Goal: Obtain resource: Obtain resource

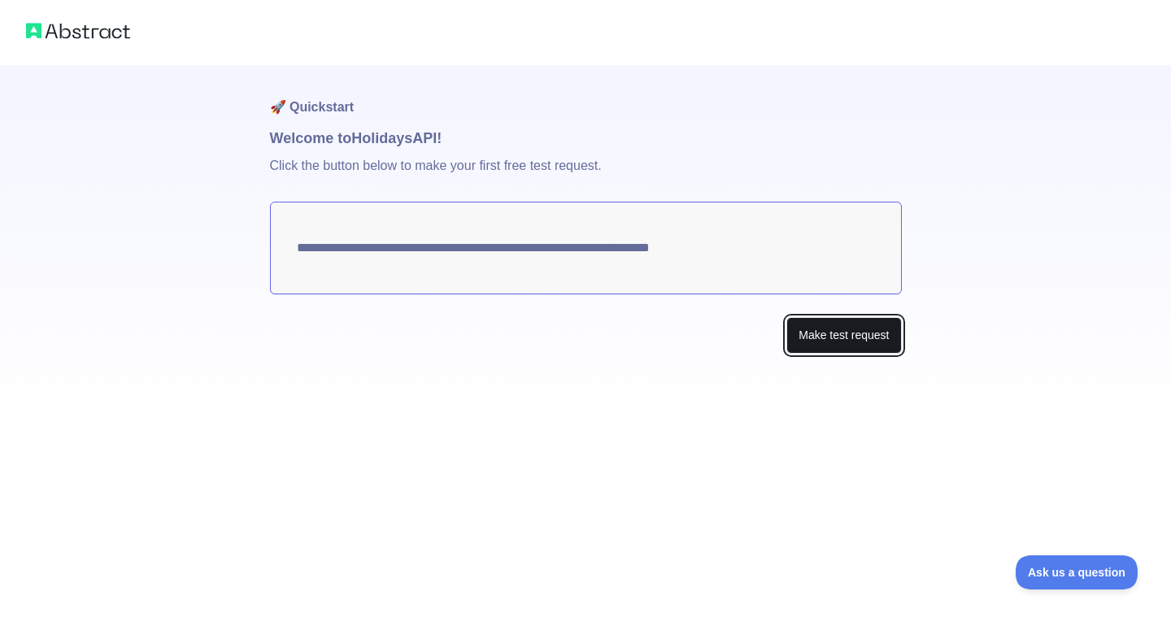
click at [794, 328] on button "Make test request" at bounding box center [843, 335] width 115 height 37
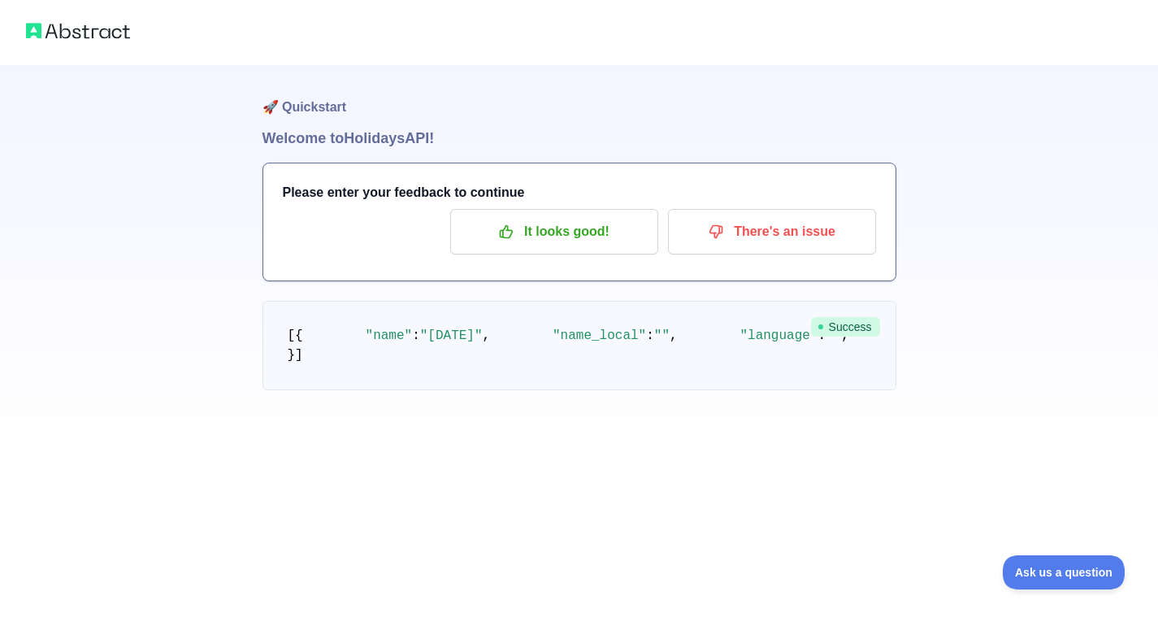
scroll to position [106, 0]
click at [740, 328] on span ""language"" at bounding box center [779, 335] width 78 height 15
click at [579, 218] on p "It looks good!" at bounding box center [555, 232] width 184 height 28
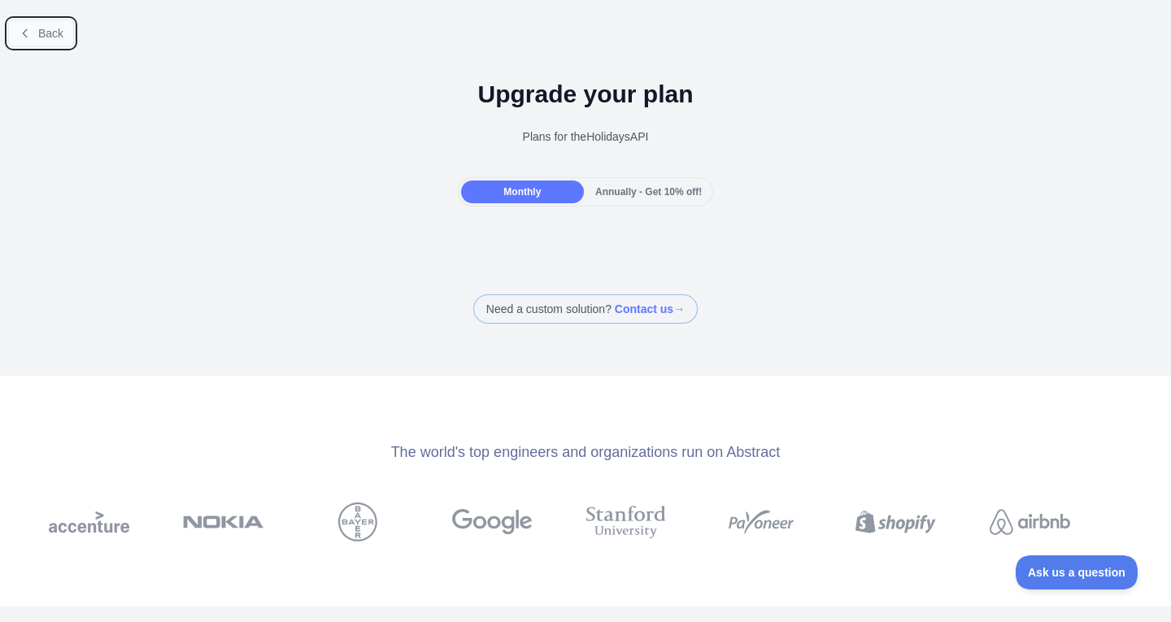
click at [34, 32] on button "Back" at bounding box center [41, 34] width 66 height 28
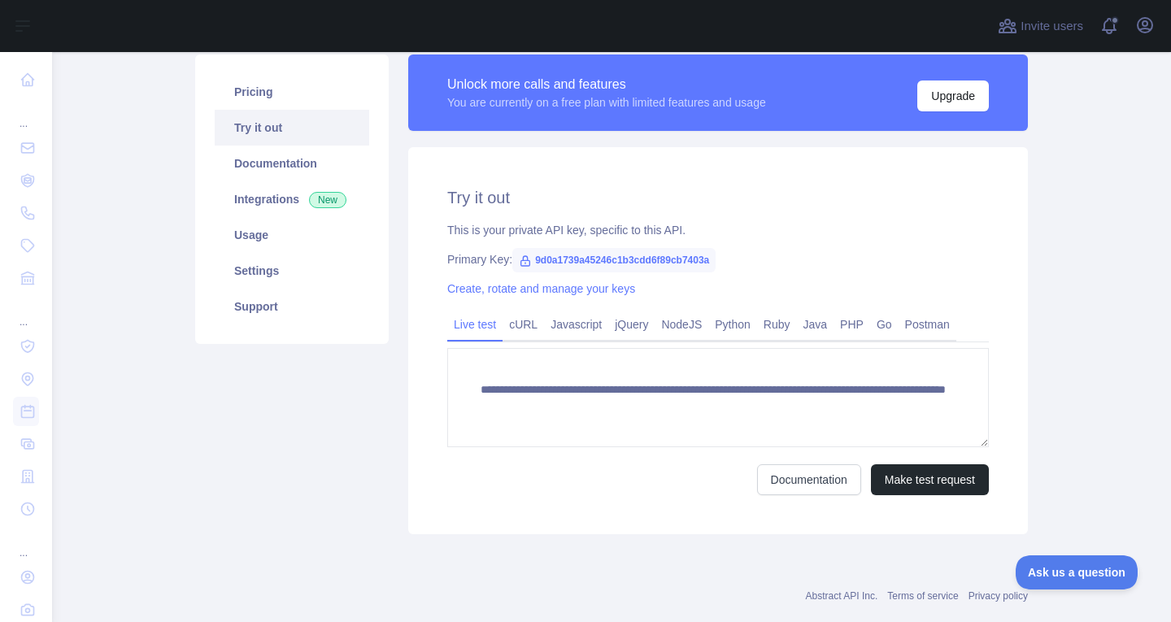
scroll to position [115, 0]
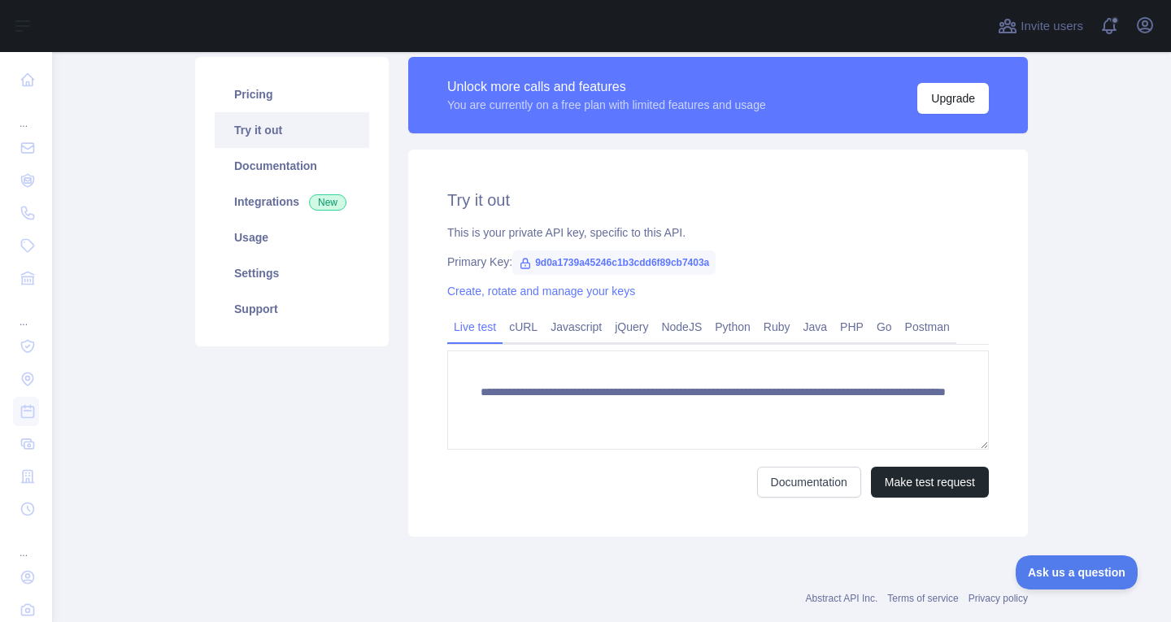
click at [554, 267] on span "9d0a1739a45246c1b3cdd6f89cb7403a" at bounding box center [613, 262] width 203 height 24
click at [775, 490] on link "Documentation" at bounding box center [809, 482] width 104 height 31
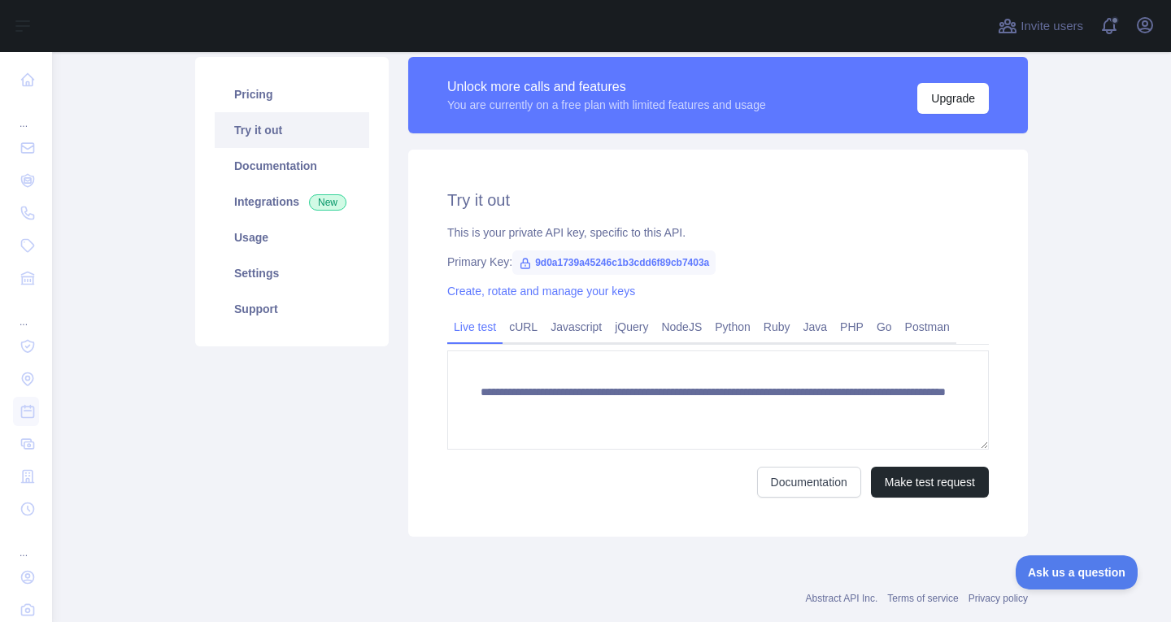
click at [561, 262] on span "9d0a1739a45246c1b3cdd6f89cb7403a" at bounding box center [613, 262] width 203 height 24
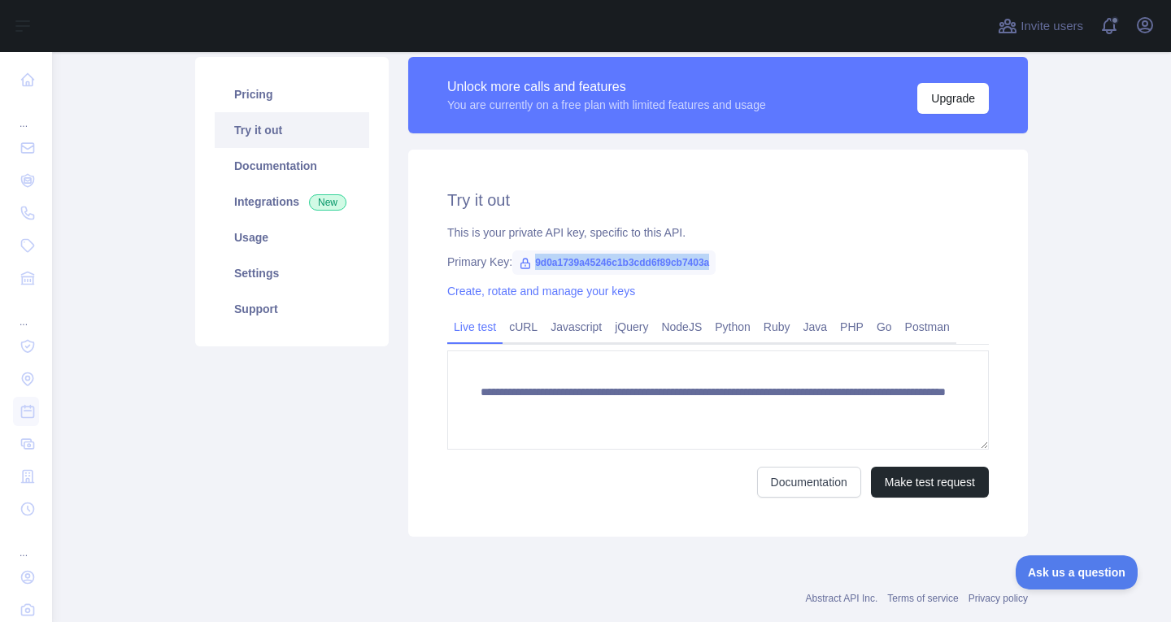
copy span "9d0a1739a45246c1b3cdd6f89cb7403a"
